Goal: Task Accomplishment & Management: Complete application form

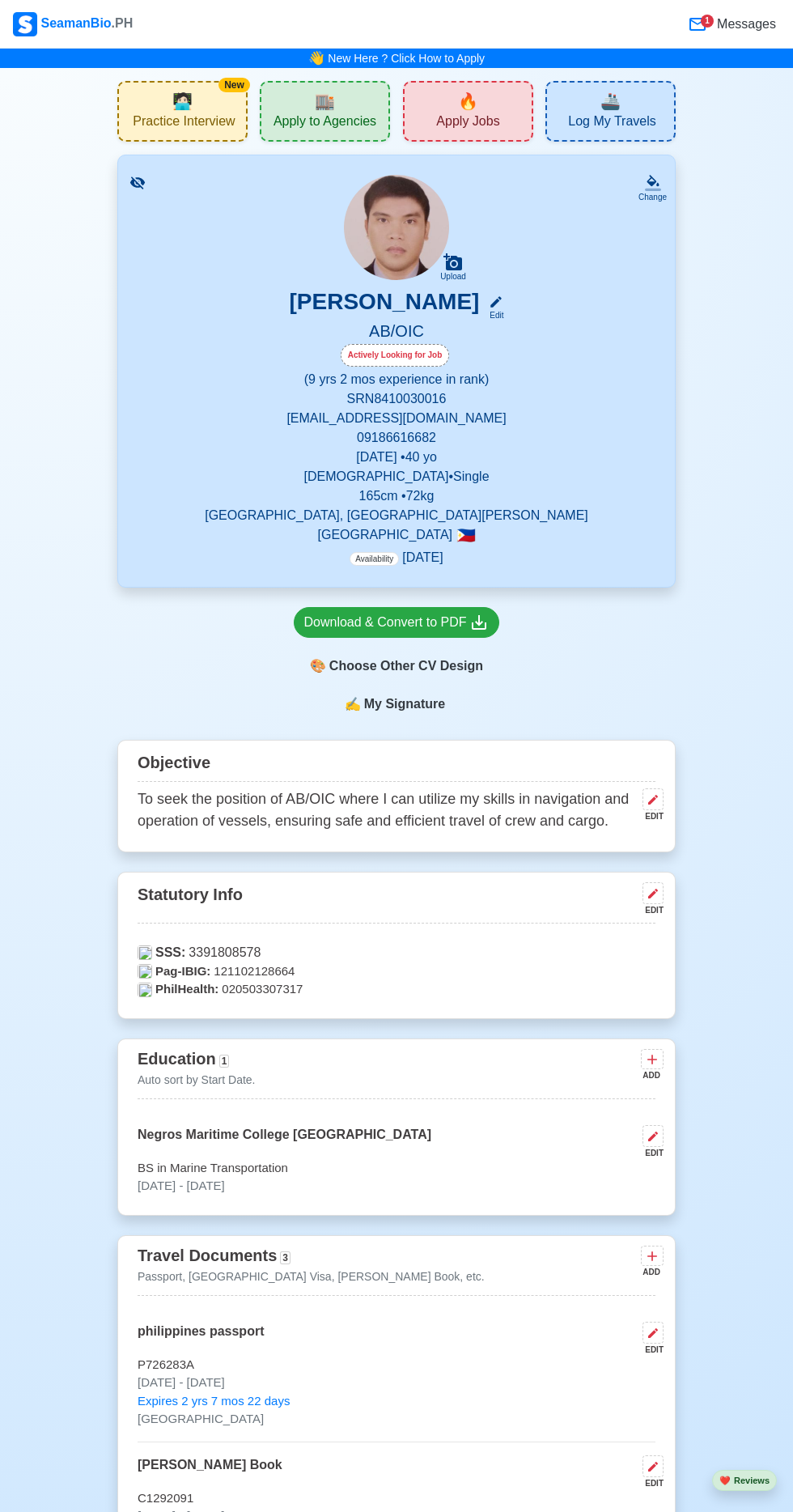
click at [484, 117] on span "Apply Jobs" at bounding box center [468, 123] width 63 height 20
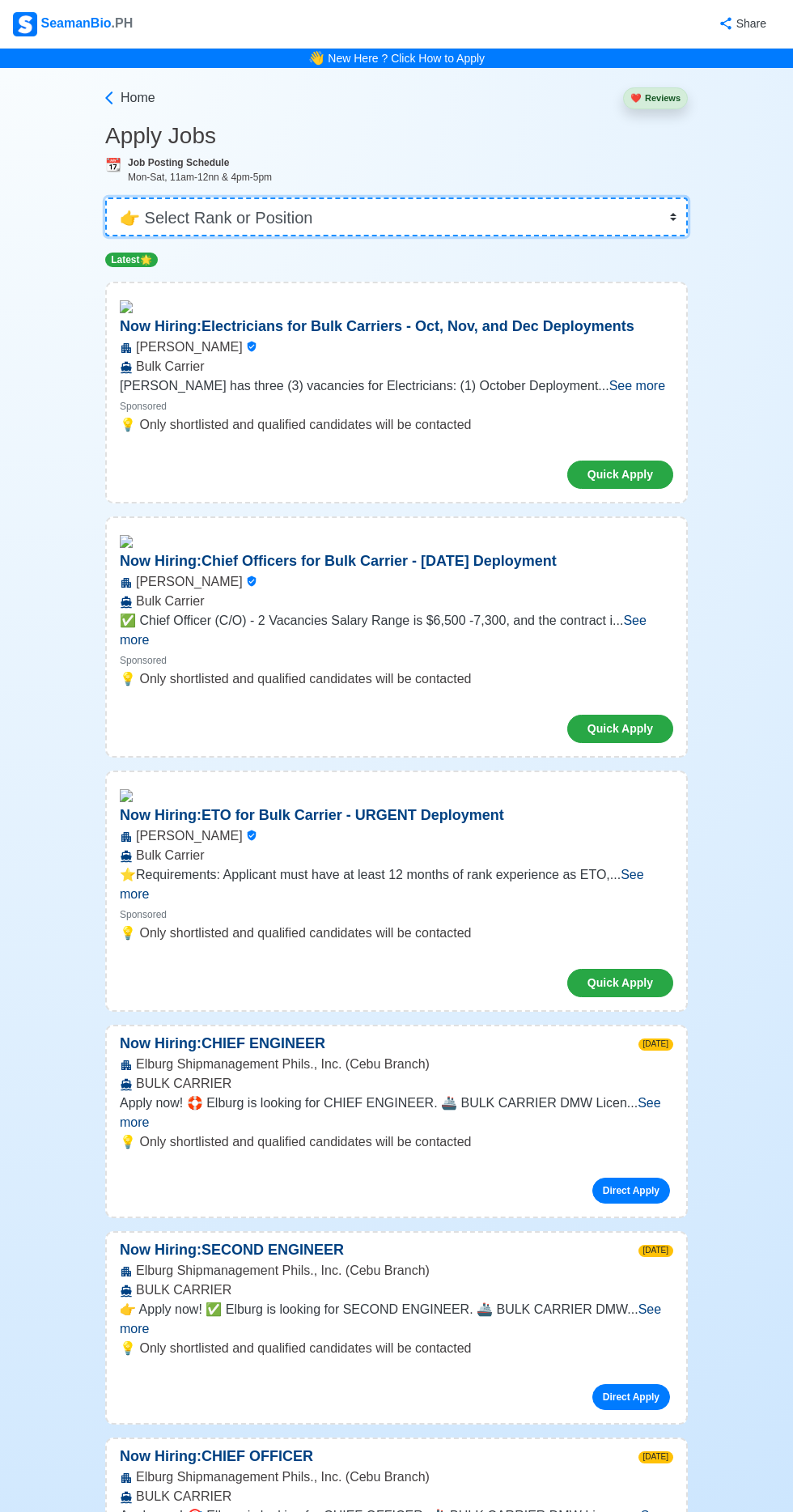
click at [311, 203] on select "👉 Select Rank or Position Master Chief Officer 2nd Officer 3rd Officer Junior O…" at bounding box center [396, 217] width 583 height 38
select select "Able Seaman"
click at [106, 198] on select "👉 Select Rank or Position Master Chief Officer 2nd Officer 3rd Officer Junior O…" at bounding box center [396, 217] width 583 height 38
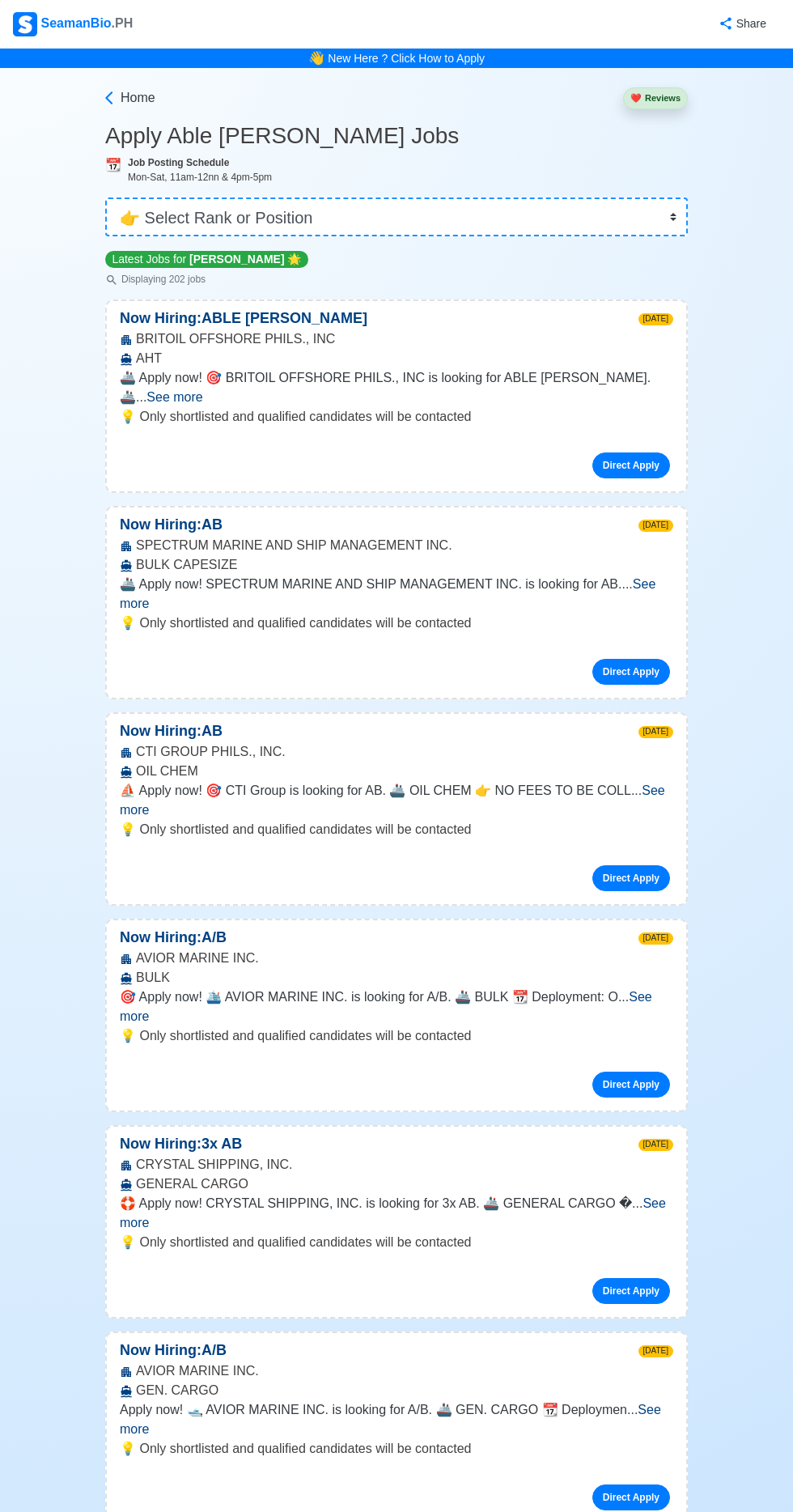
click at [656, 577] on span "See more" at bounding box center [388, 593] width 536 height 34
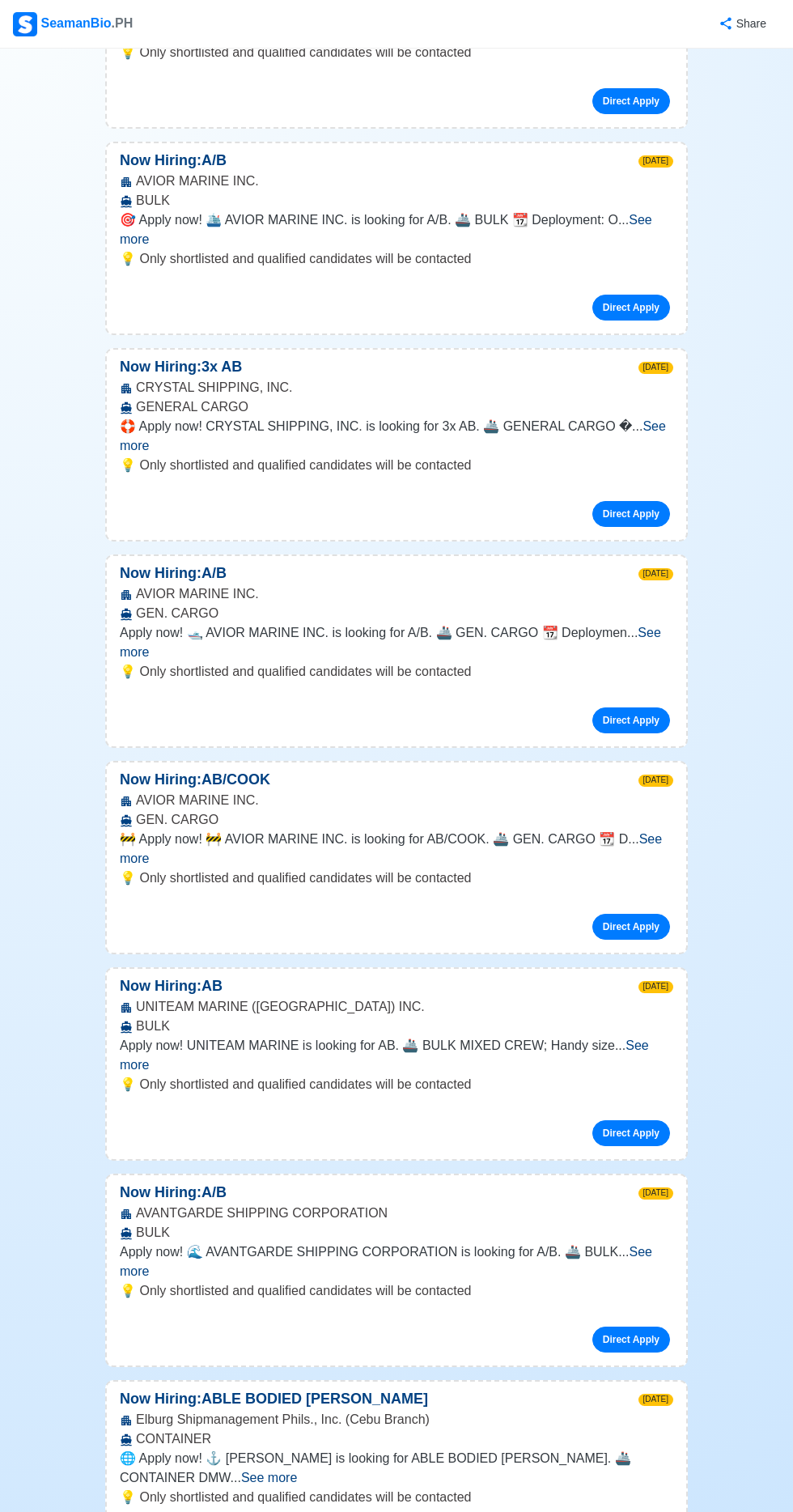
scroll to position [895, 0]
click at [641, 1038] on span "See more" at bounding box center [384, 1054] width 529 height 34
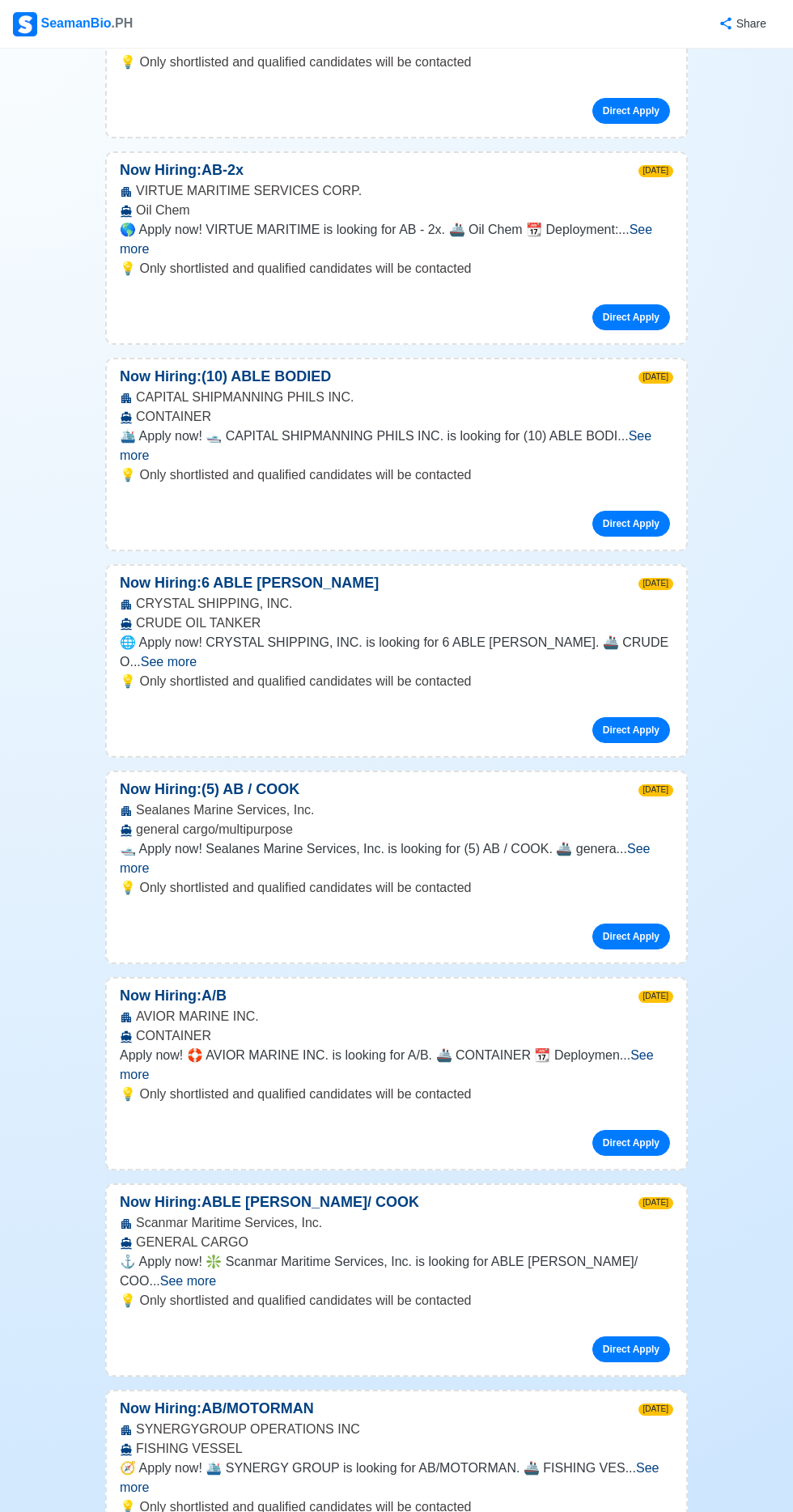
scroll to position [5523, 0]
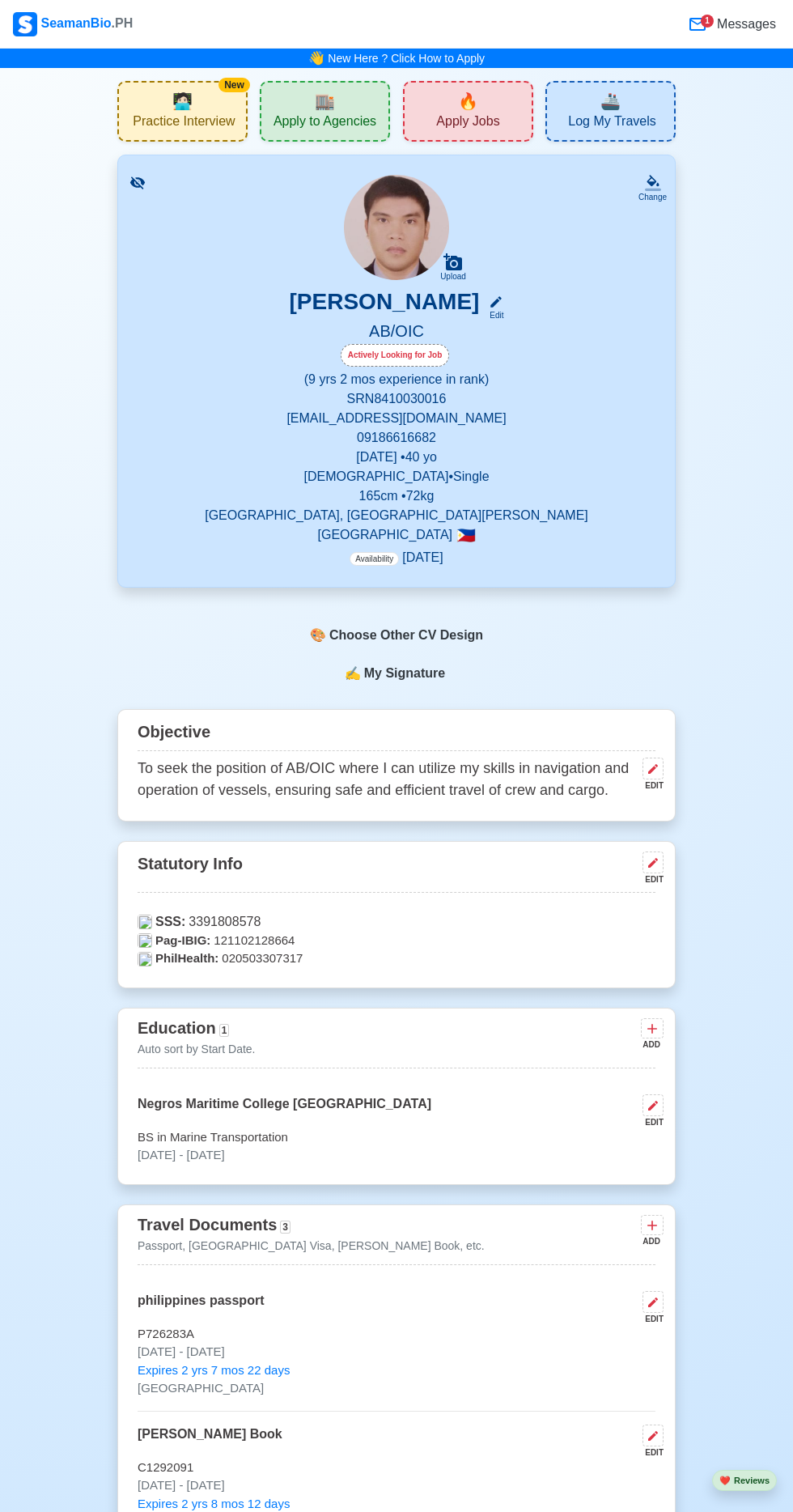
click at [337, 115] on span "Apply to Agencies" at bounding box center [324, 123] width 103 height 20
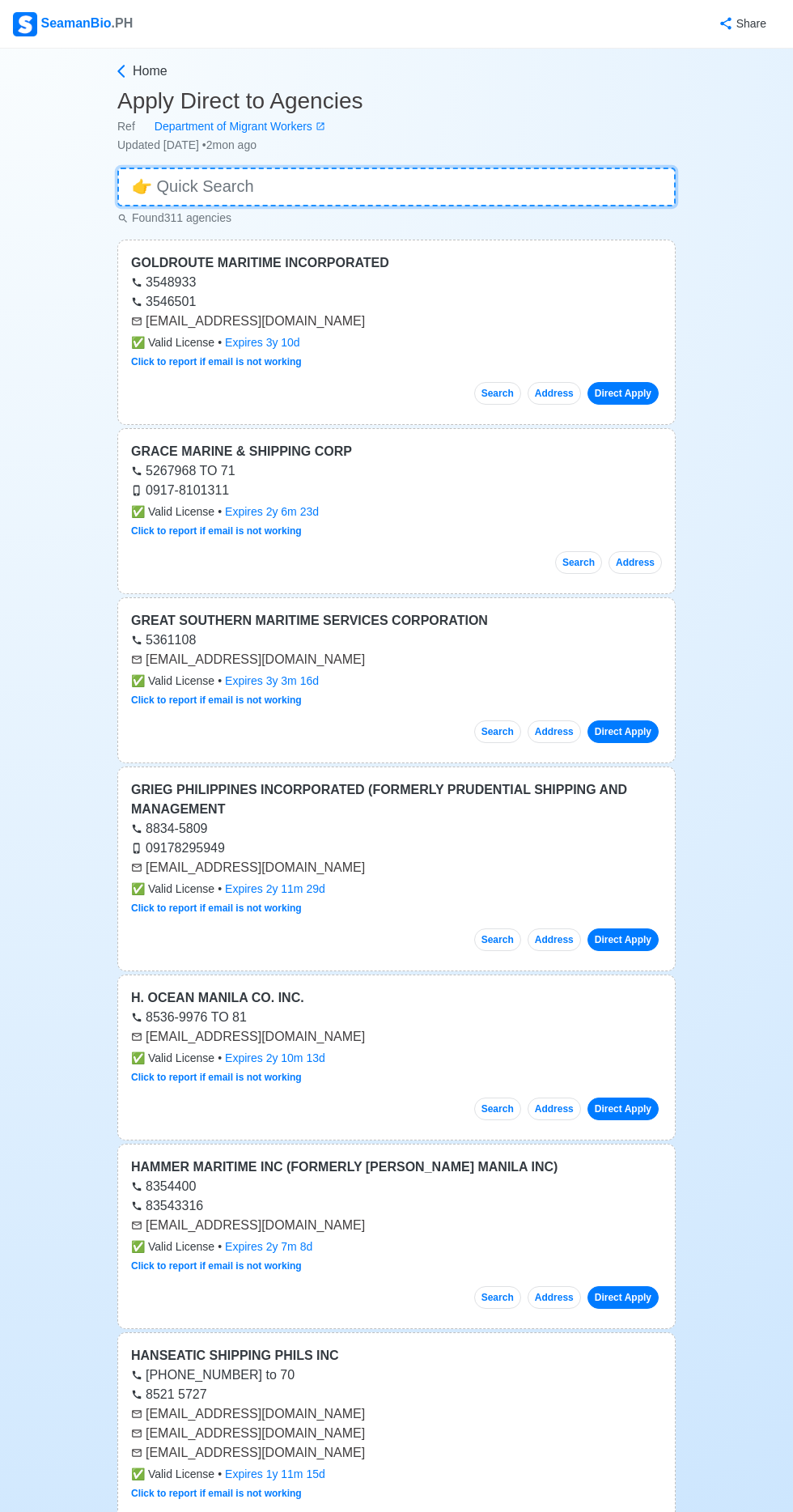
click at [338, 190] on input at bounding box center [396, 187] width 559 height 38
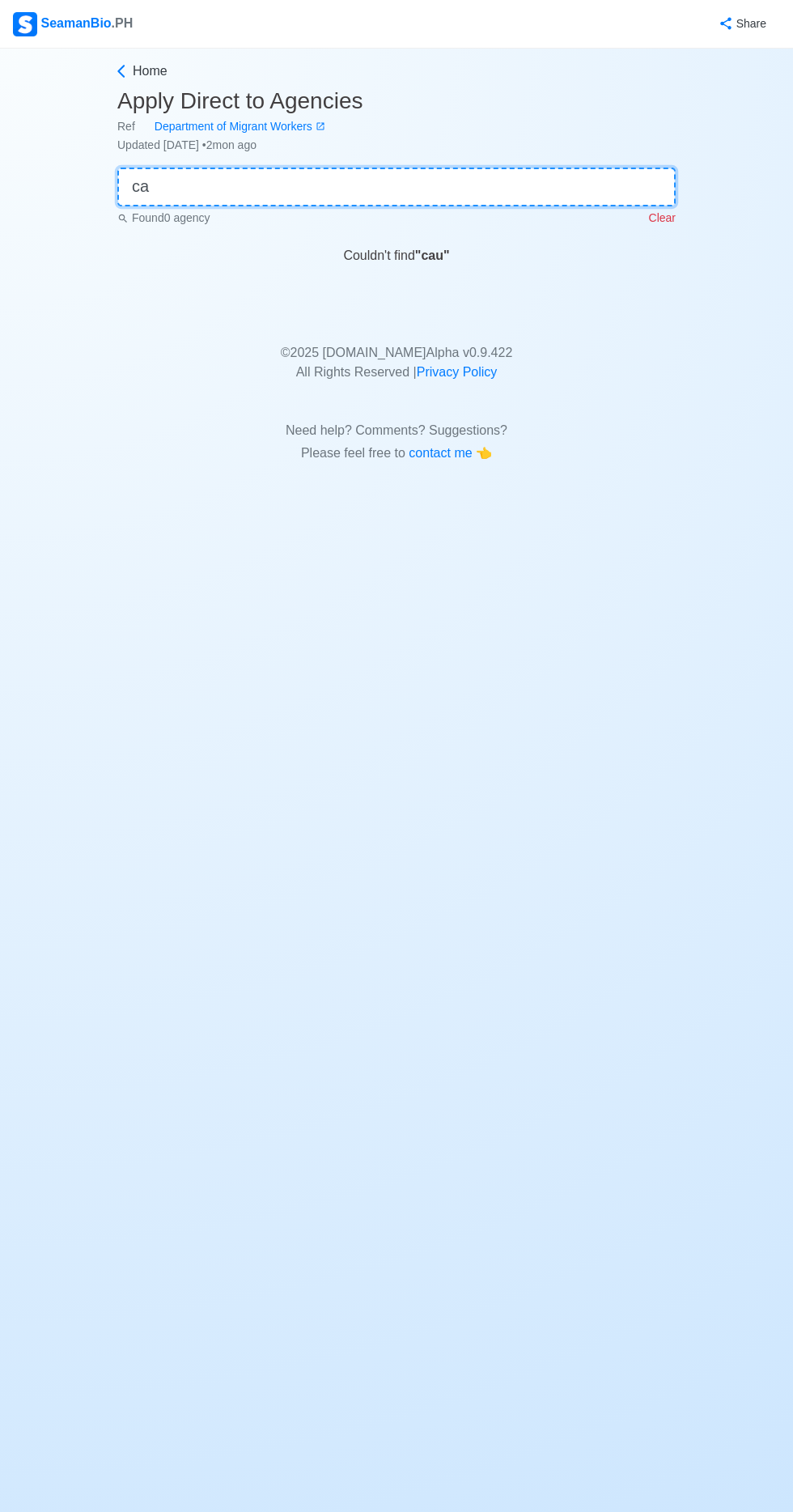
type input "c"
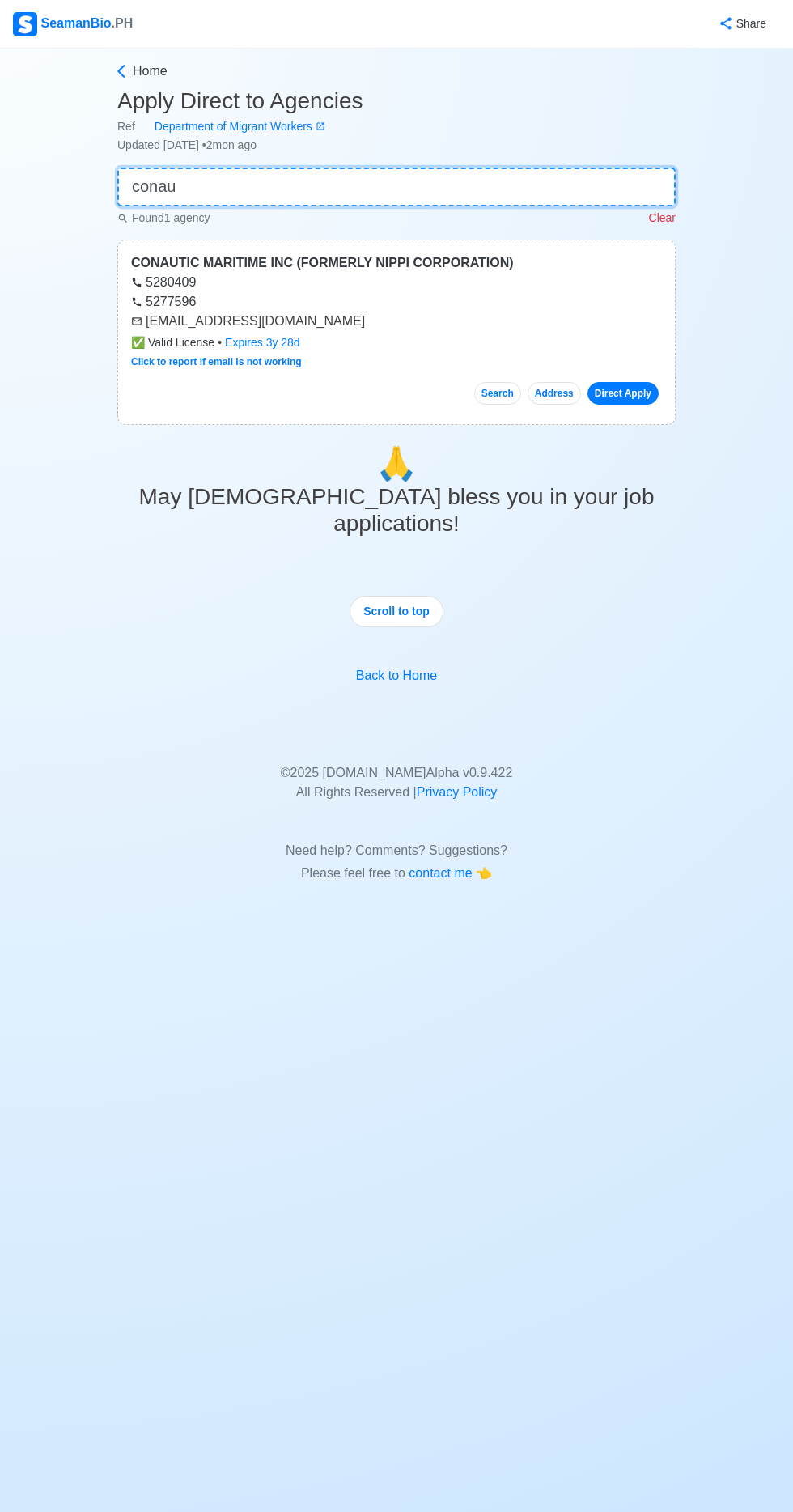
type input "conau"
click at [647, 389] on link "Direct Apply" at bounding box center [623, 394] width 71 height 23
